Goal: Task Accomplishment & Management: Manage account settings

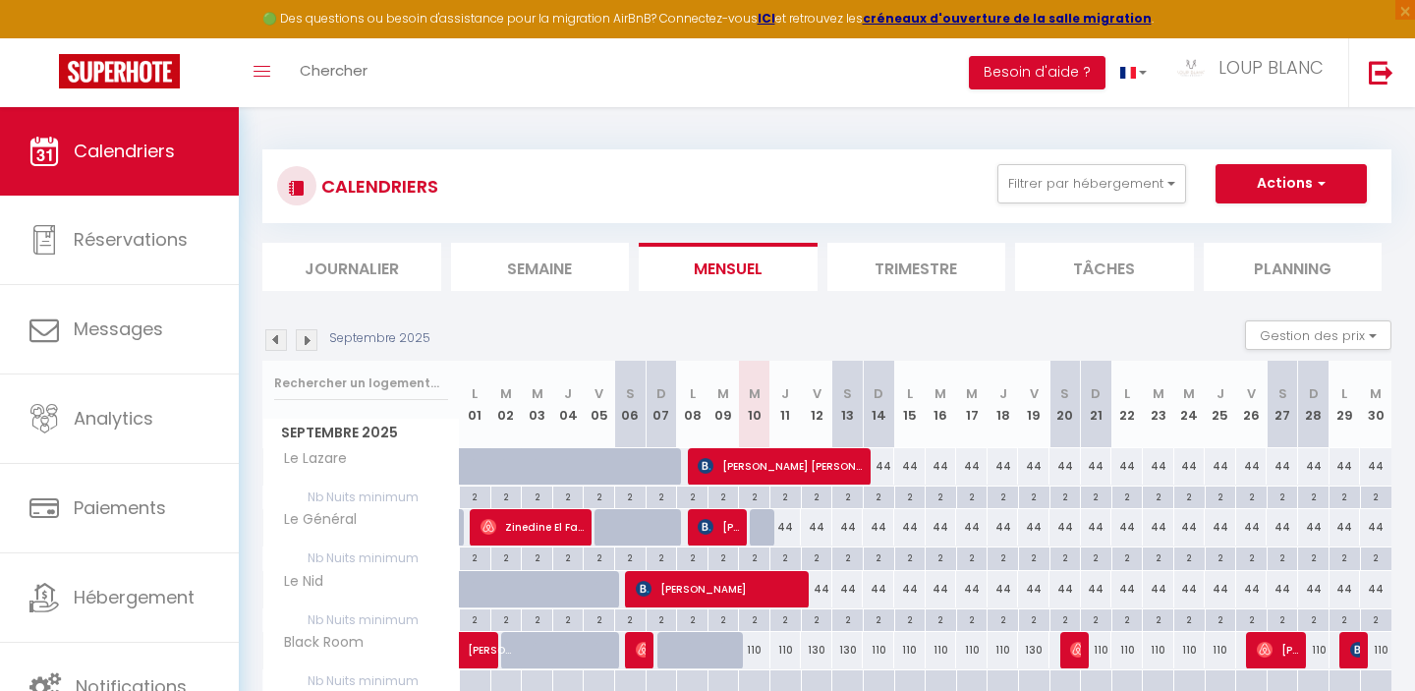
click at [276, 339] on img at bounding box center [276, 340] width 22 height 22
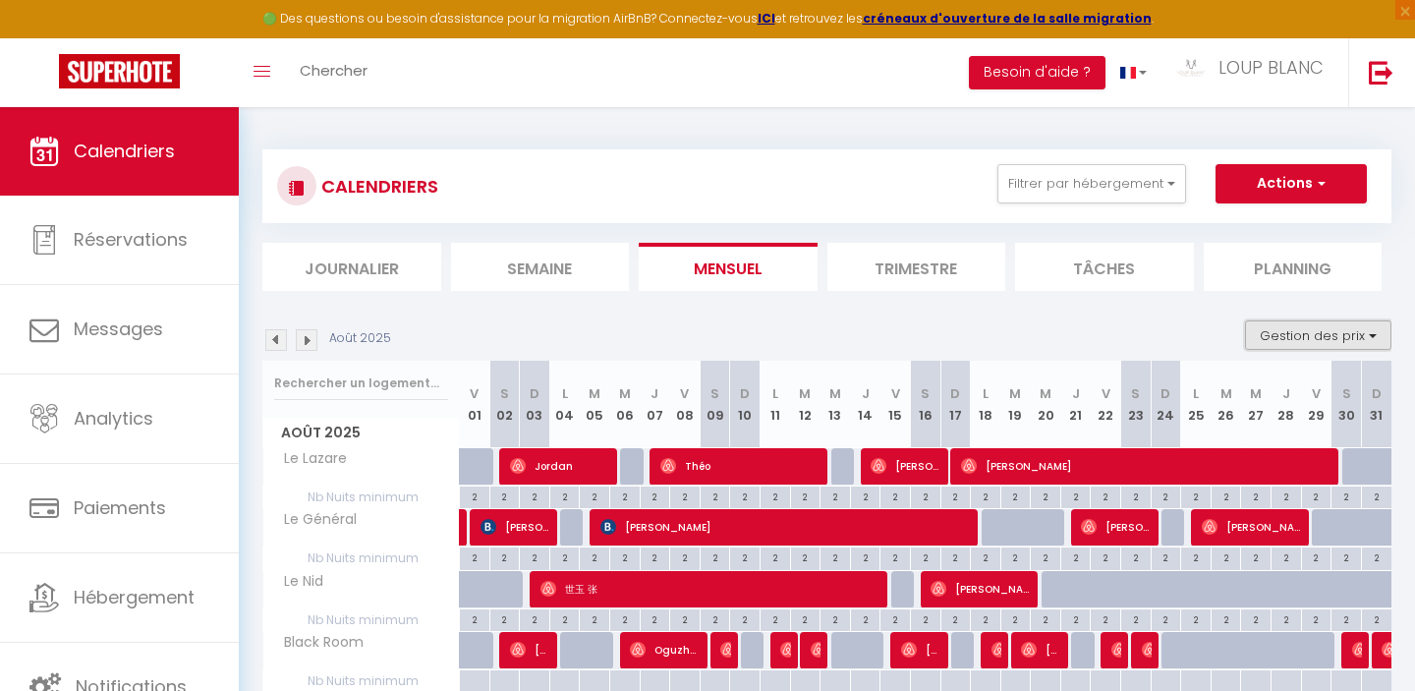
click at [1308, 339] on button "Gestion des prix" at bounding box center [1318, 334] width 146 height 29
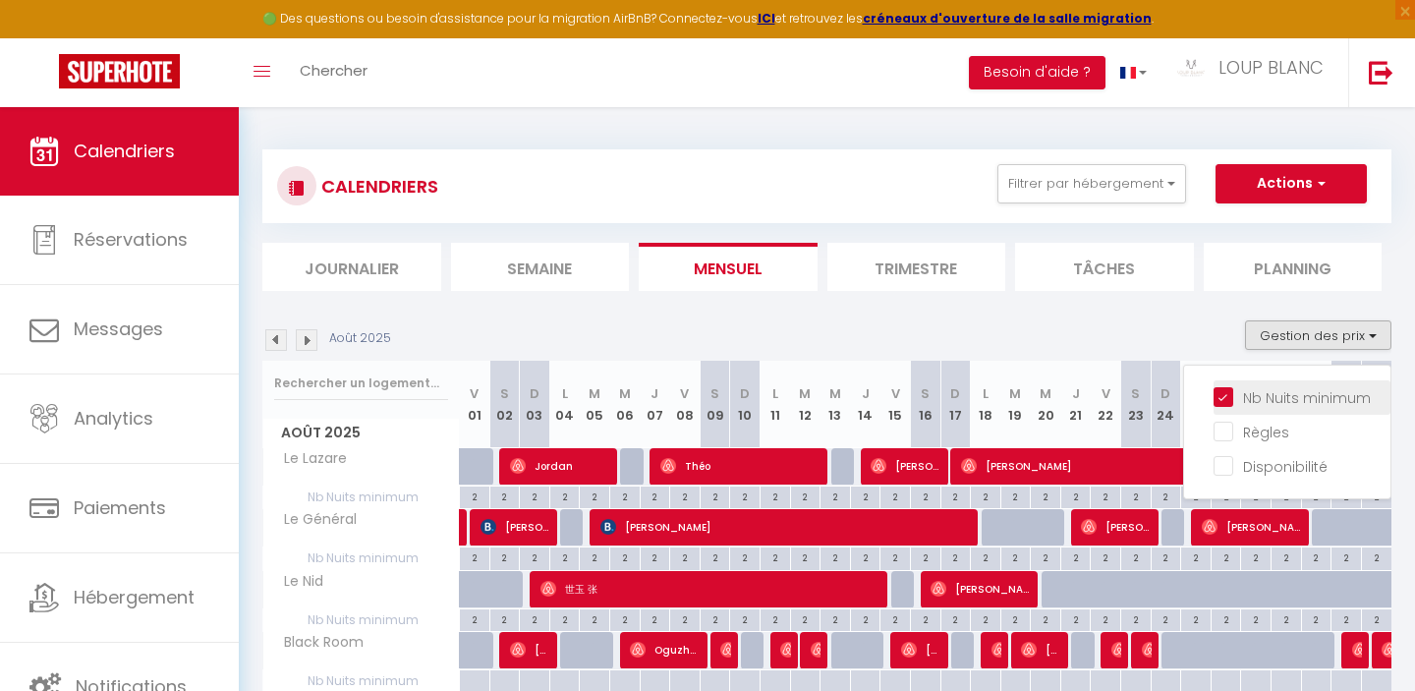
click at [1231, 397] on input "Nb Nuits minimum" at bounding box center [1301, 396] width 177 height 20
checkbox input "false"
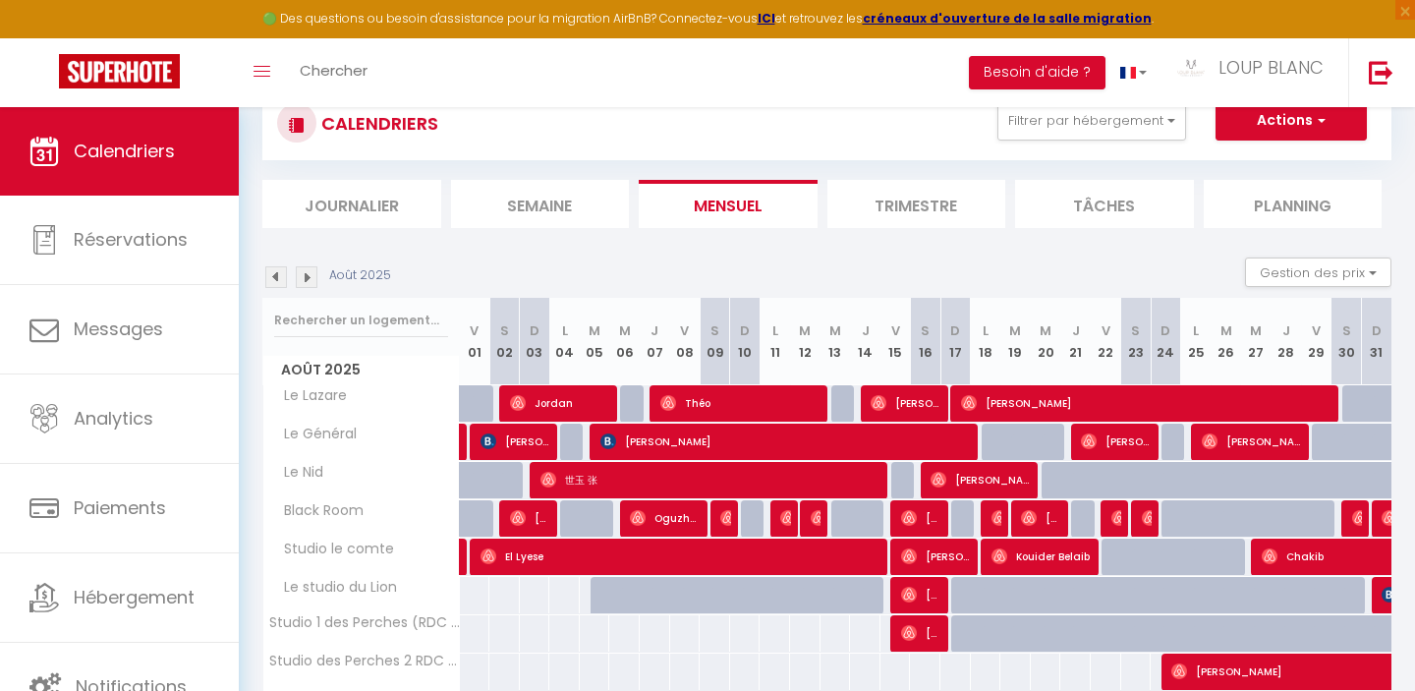
scroll to position [60, 0]
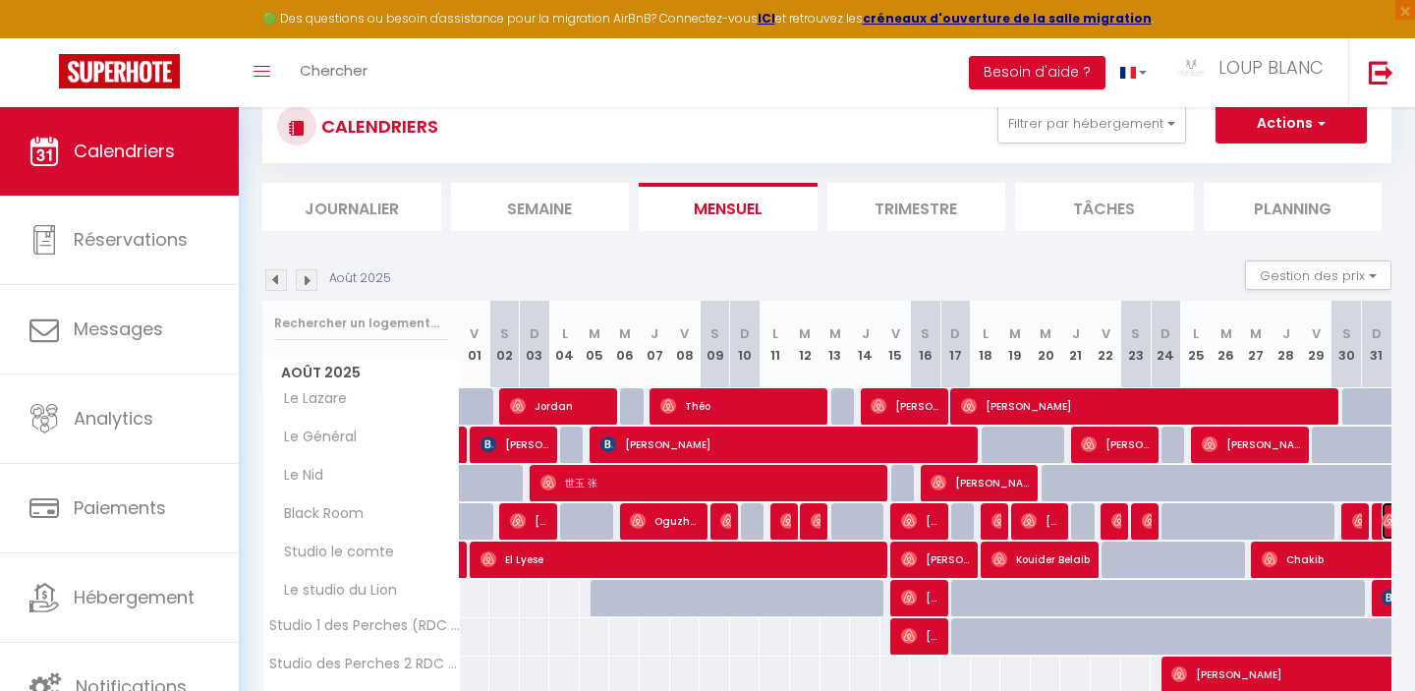
click at [1381, 526] on img at bounding box center [1389, 521] width 16 height 16
select select "OK"
select select "0"
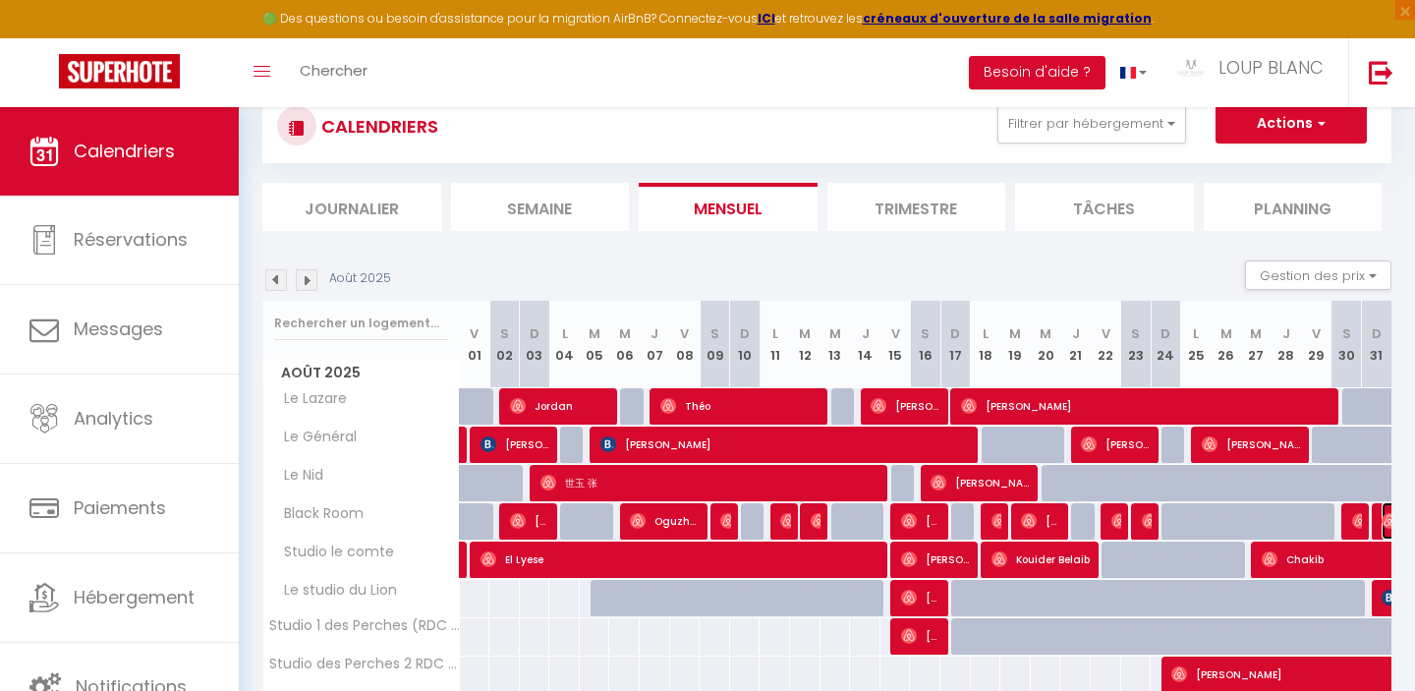
select select "1"
select select
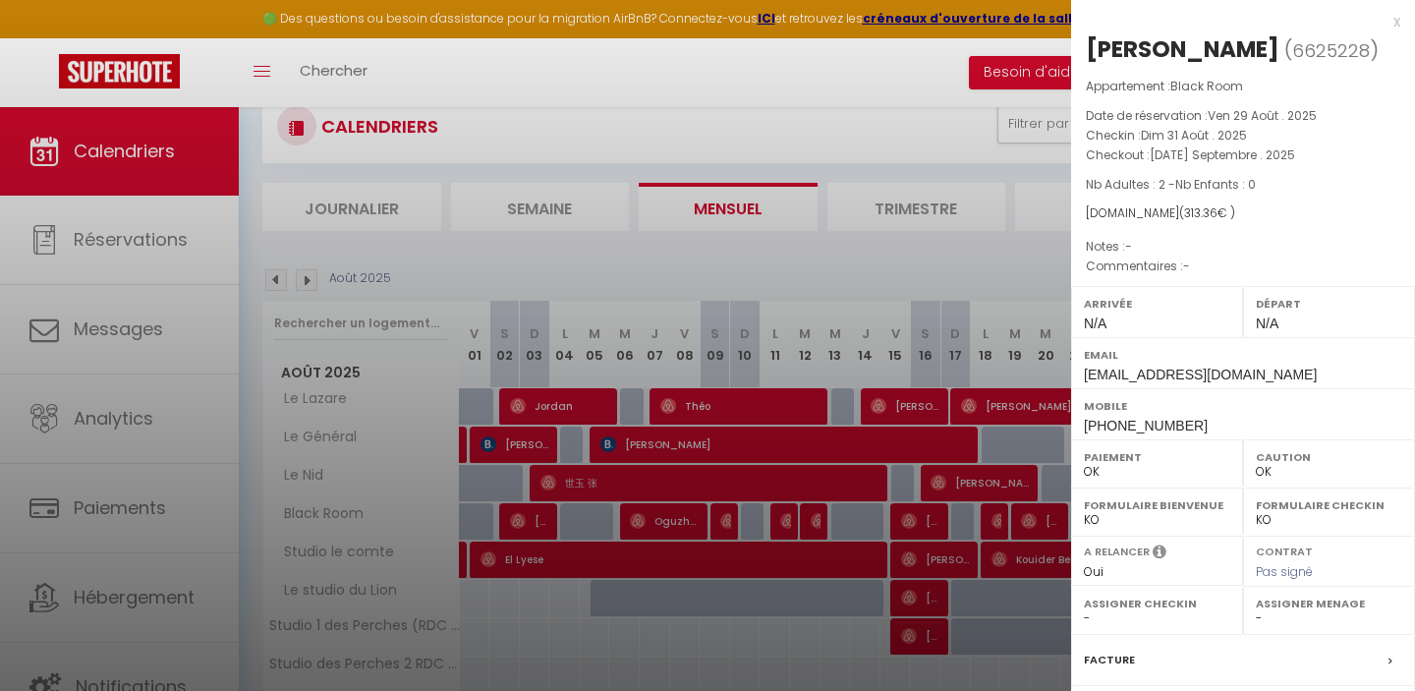
click at [1396, 23] on div "x" at bounding box center [1235, 22] width 329 height 24
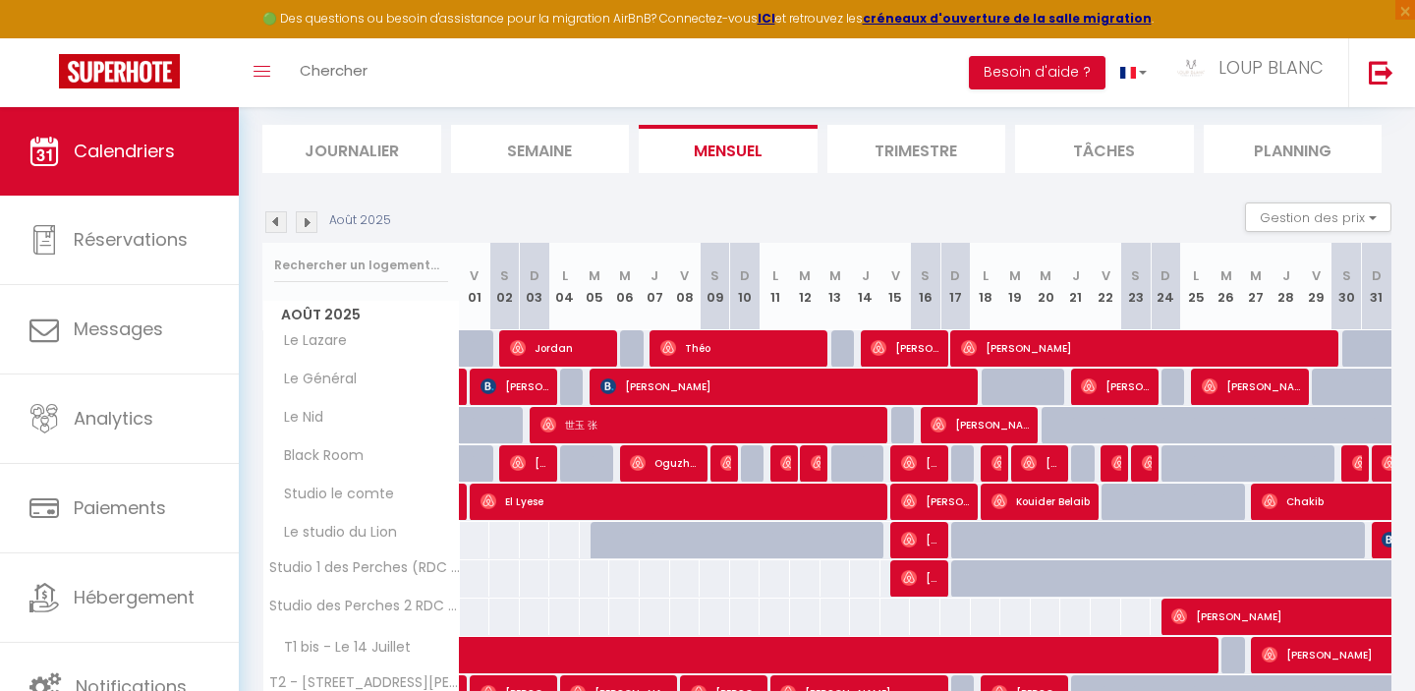
scroll to position [0, 0]
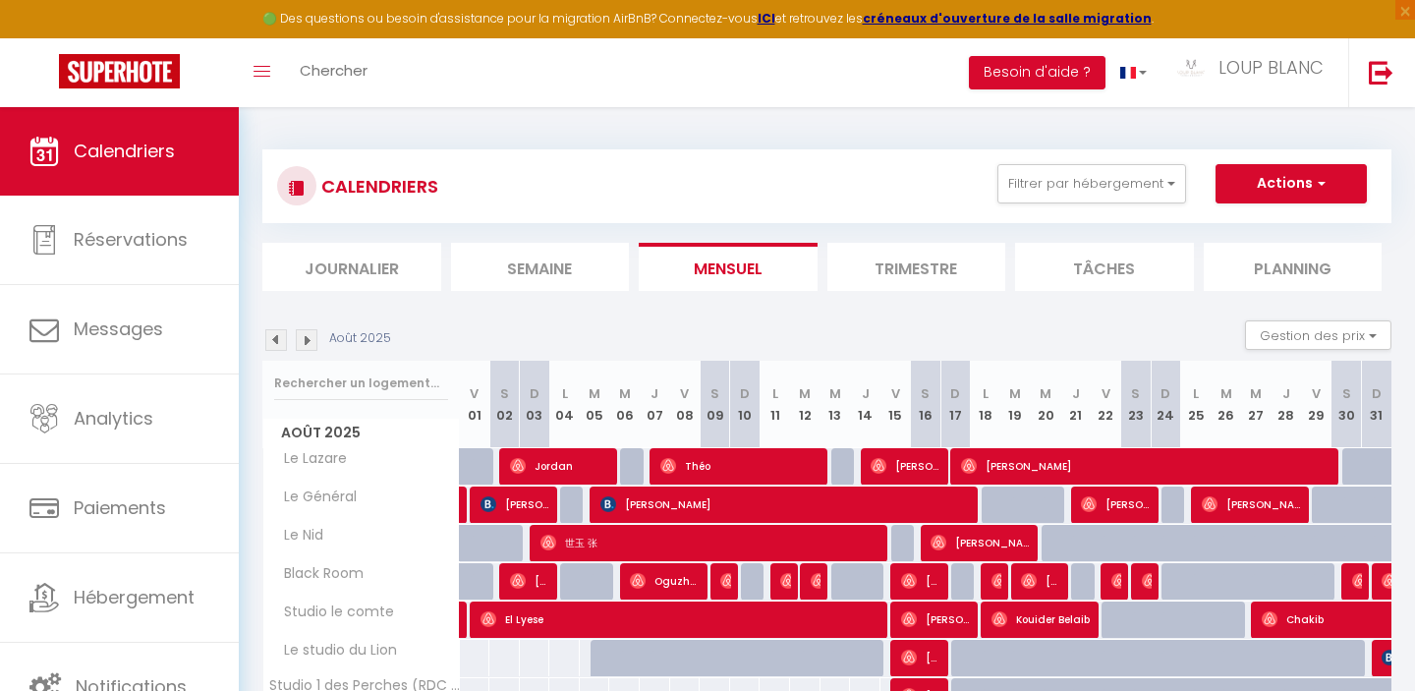
click at [307, 342] on img at bounding box center [307, 340] width 22 height 22
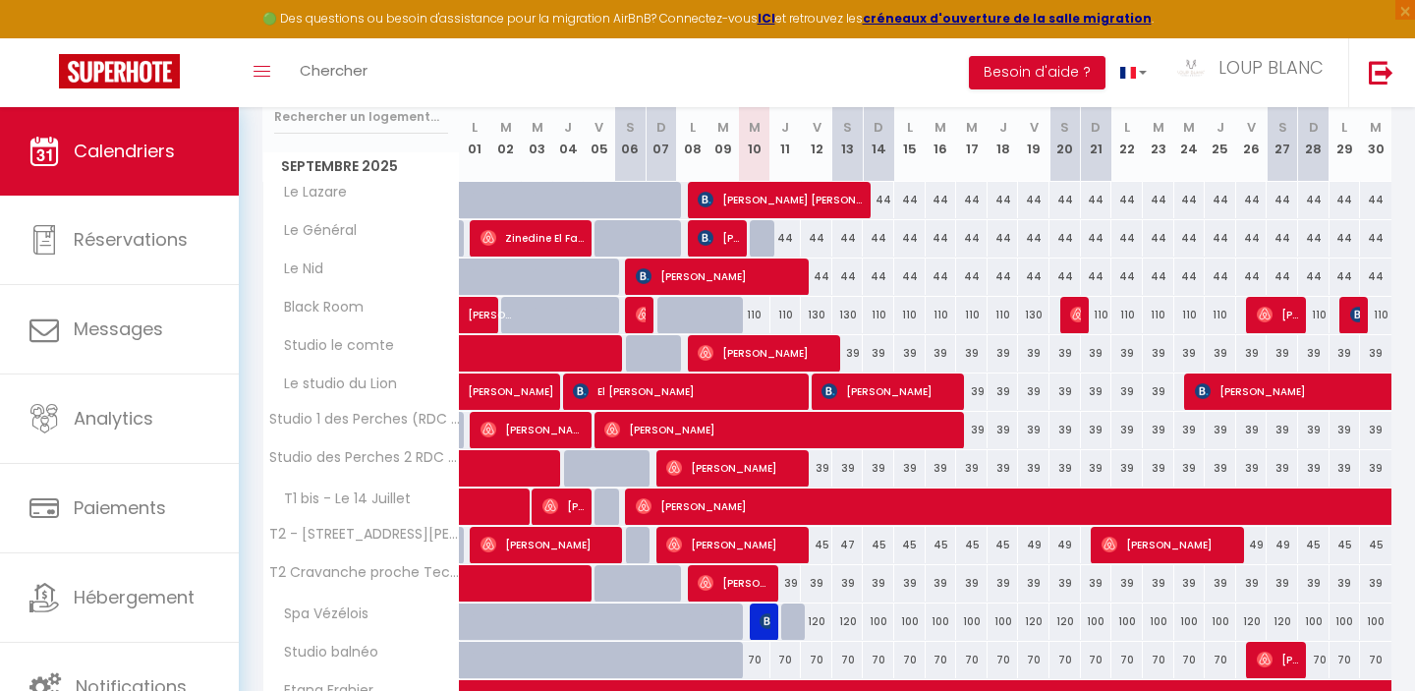
scroll to position [282, 0]
